Goal: Task Accomplishment & Management: Manage account settings

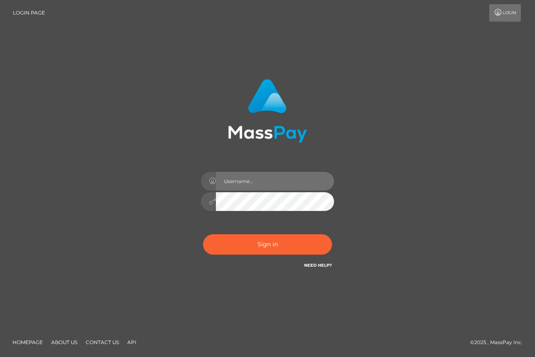
click at [276, 186] on input "text" at bounding box center [275, 181] width 118 height 19
type input "shuvi12@outlook.com"
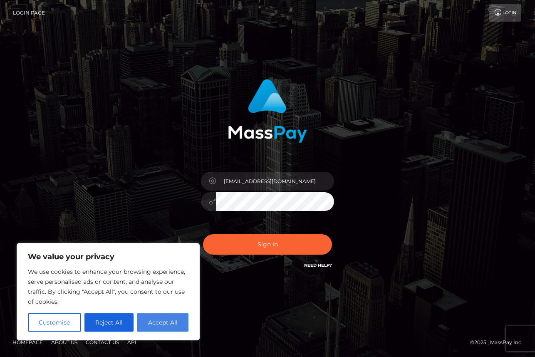
click at [171, 318] on button "Accept All" at bounding box center [163, 322] width 52 height 18
checkbox input "true"
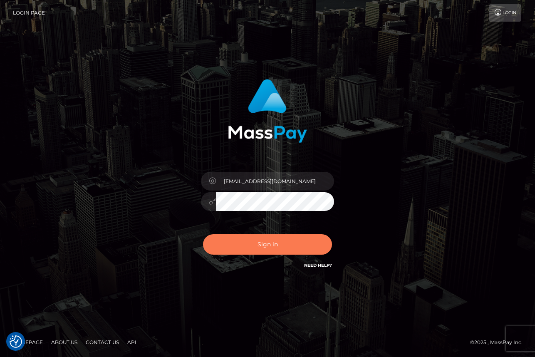
click at [272, 242] on button "Sign in" at bounding box center [267, 244] width 129 height 20
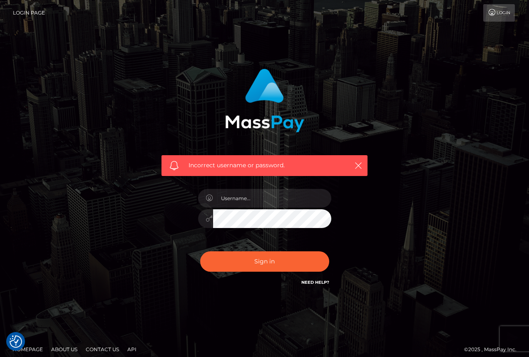
click at [253, 186] on div at bounding box center [265, 215] width 146 height 64
click at [255, 194] on input "text" at bounding box center [272, 198] width 118 height 19
type input "1997-02-02"
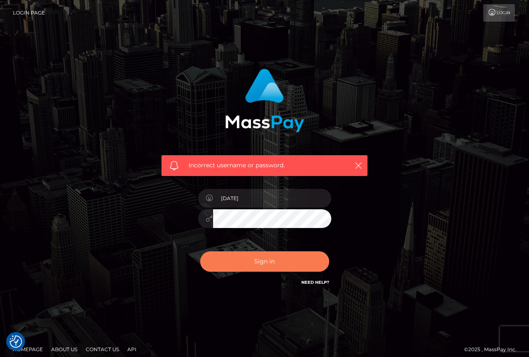
click at [260, 260] on button "Sign in" at bounding box center [264, 261] width 129 height 20
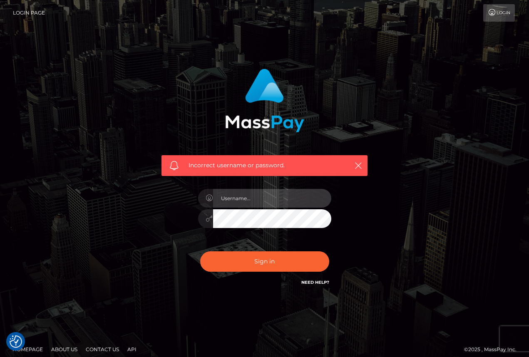
click at [287, 198] on input "text" at bounding box center [272, 198] width 118 height 19
type input "[EMAIL_ADDRESS][DOMAIN_NAME]"
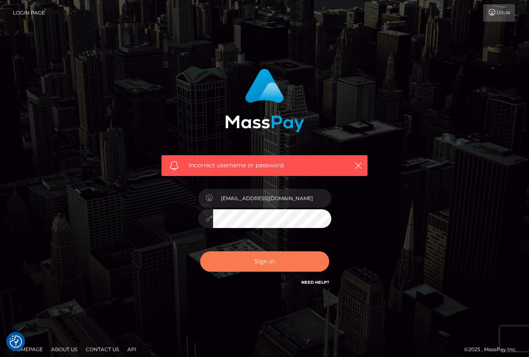
click at [268, 268] on button "Sign in" at bounding box center [264, 261] width 129 height 20
